Goal: Complete application form

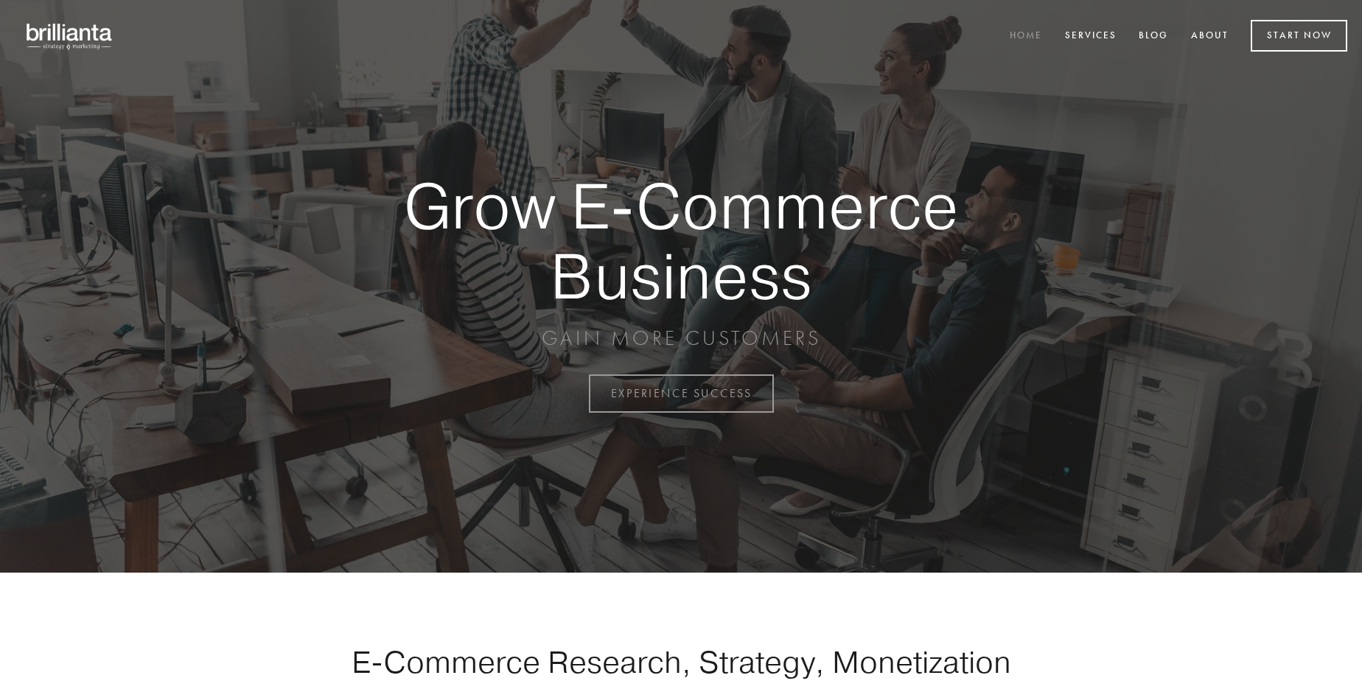
scroll to position [3865, 0]
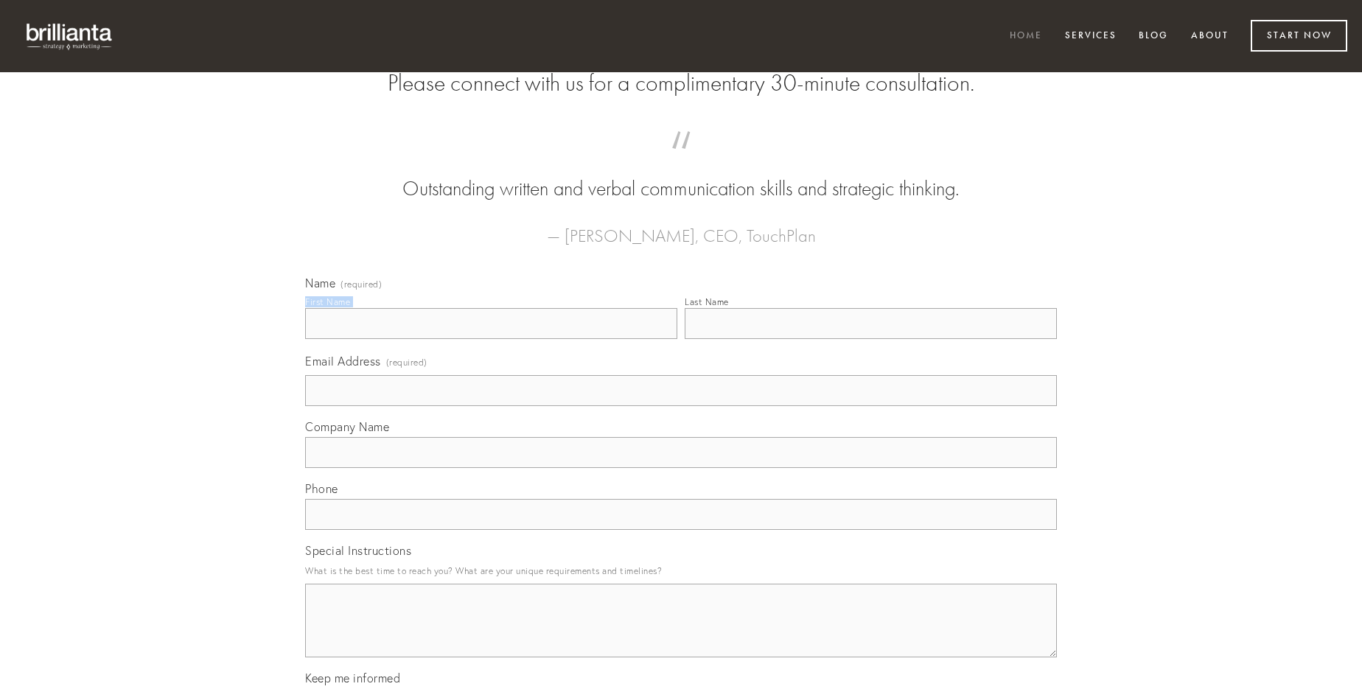
type input "[PERSON_NAME]"
click at [871, 339] on input "Last Name" at bounding box center [871, 323] width 372 height 31
type input "[PERSON_NAME]"
click at [681, 406] on input "Email Address (required)" at bounding box center [681, 390] width 752 height 31
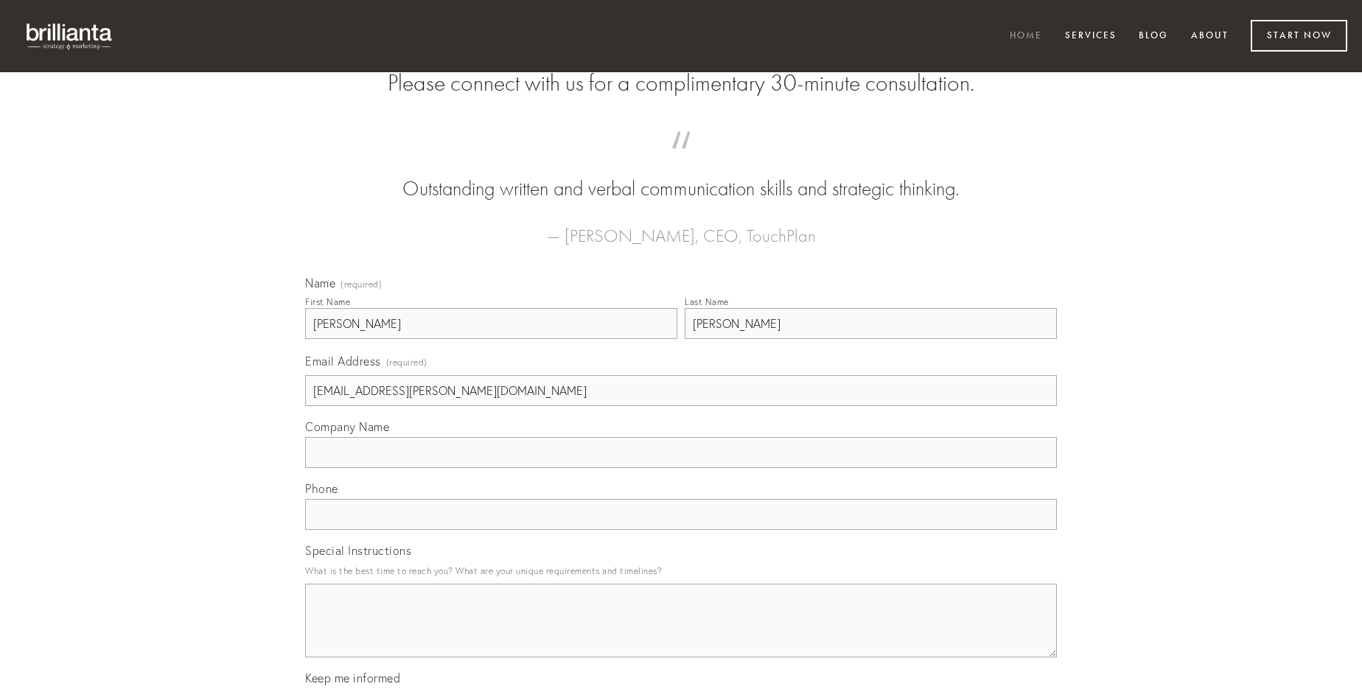
type input "[EMAIL_ADDRESS][PERSON_NAME][DOMAIN_NAME]"
click at [681, 468] on input "Company Name" at bounding box center [681, 452] width 752 height 31
type input "denuncio"
click at [681, 530] on input "text" at bounding box center [681, 514] width 752 height 31
click at [681, 634] on textarea "Special Instructions" at bounding box center [681, 621] width 752 height 74
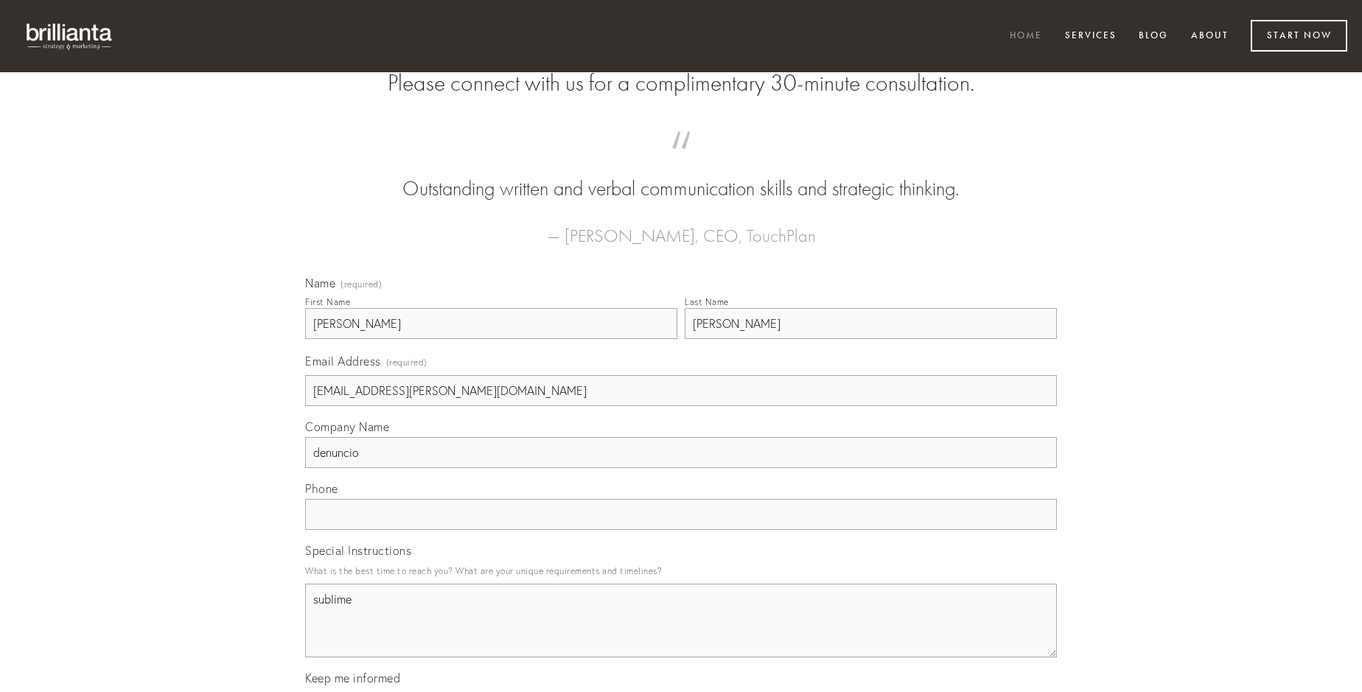
type textarea "sublime"
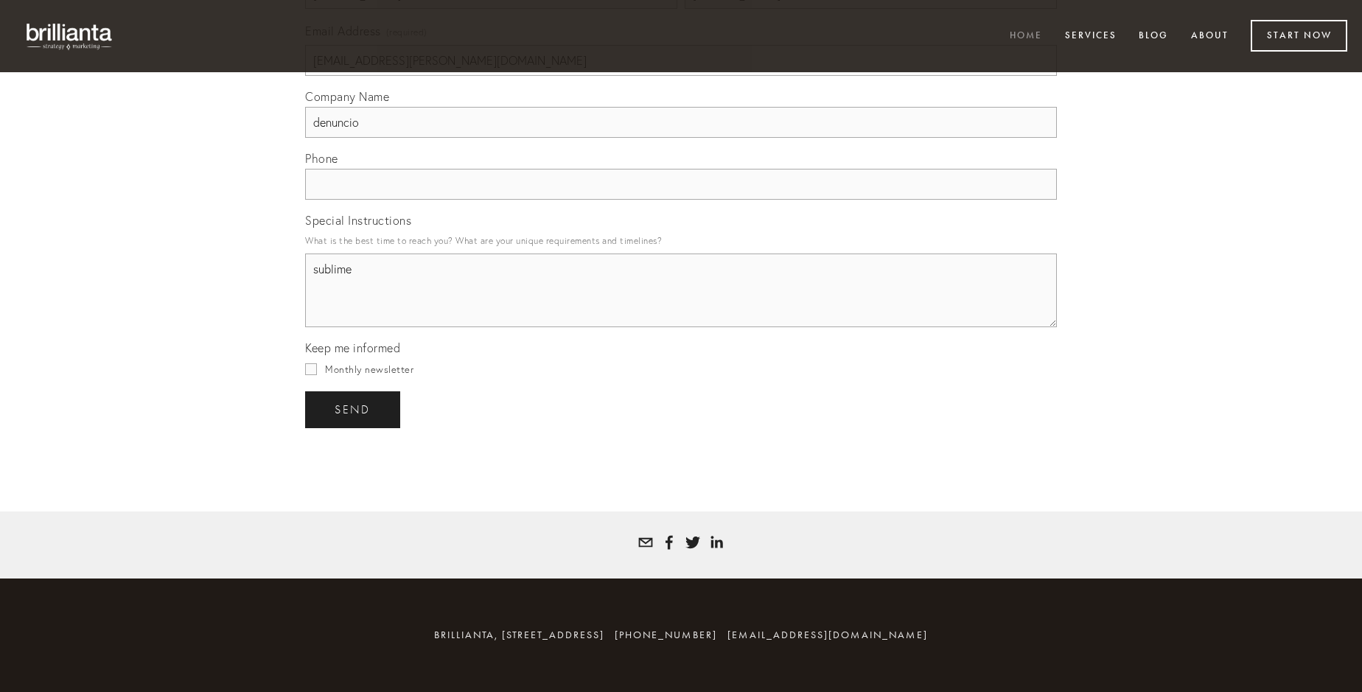
click at [354, 409] on span "send" at bounding box center [353, 409] width 36 height 13
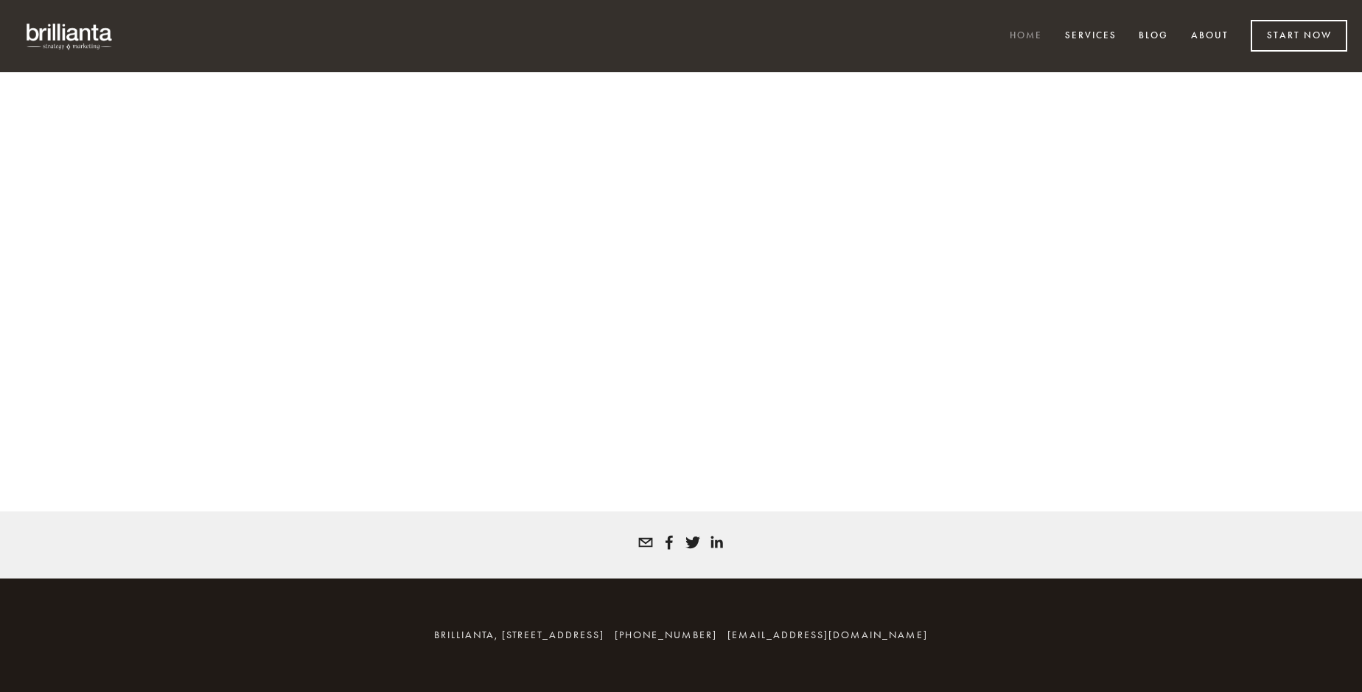
scroll to position [3845, 0]
